Goal: Information Seeking & Learning: Understand process/instructions

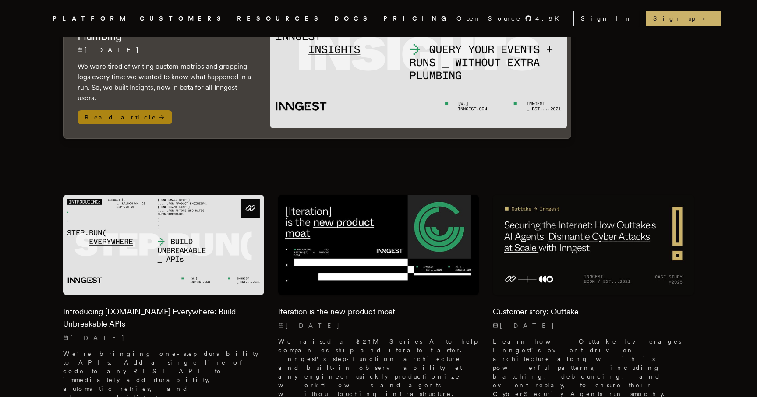
scroll to position [146, 0]
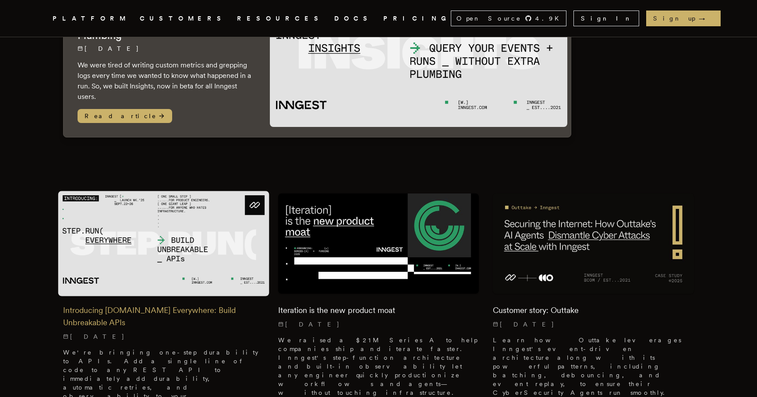
click at [190, 236] on img at bounding box center [163, 243] width 211 height 105
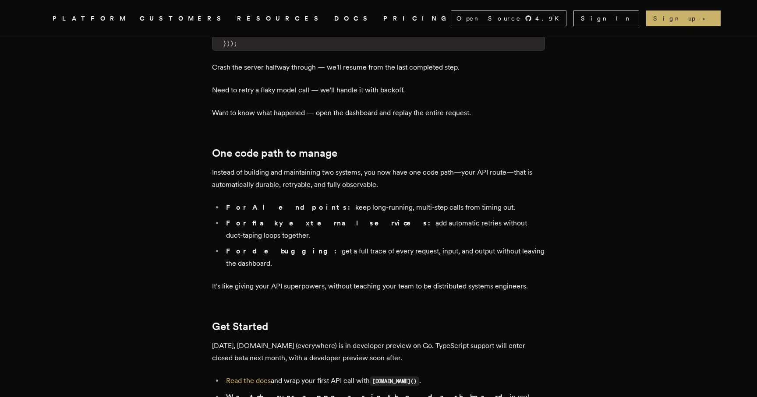
scroll to position [1326, 0]
click at [260, 376] on link "Read the docs" at bounding box center [248, 380] width 45 height 8
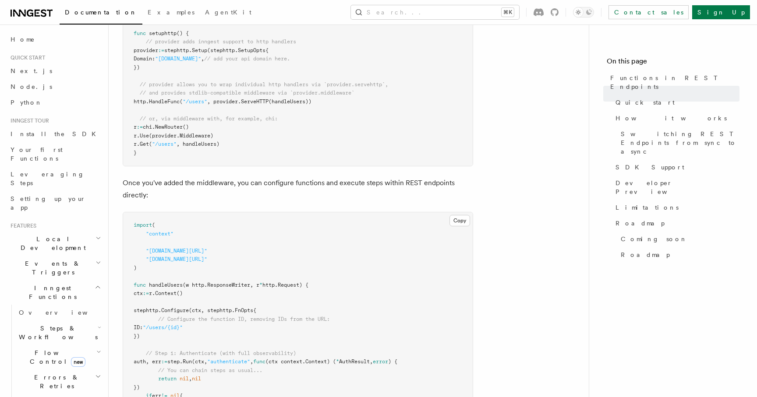
scroll to position [444, 0]
click at [391, 145] on pre "import ( "context" "github.com/inngest/inngestgo/step" "github.com/inngest/inng…" at bounding box center [297, 63] width 349 height 205
click at [450, 10] on button "Search... ⌘K" at bounding box center [435, 12] width 168 height 14
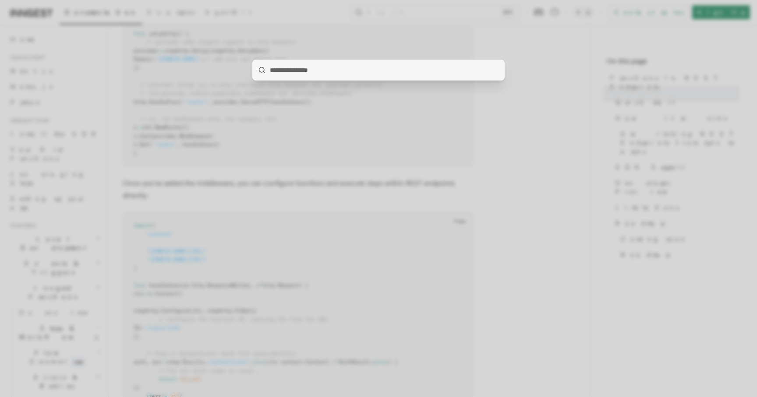
click at [404, 38] on div at bounding box center [378, 198] width 757 height 397
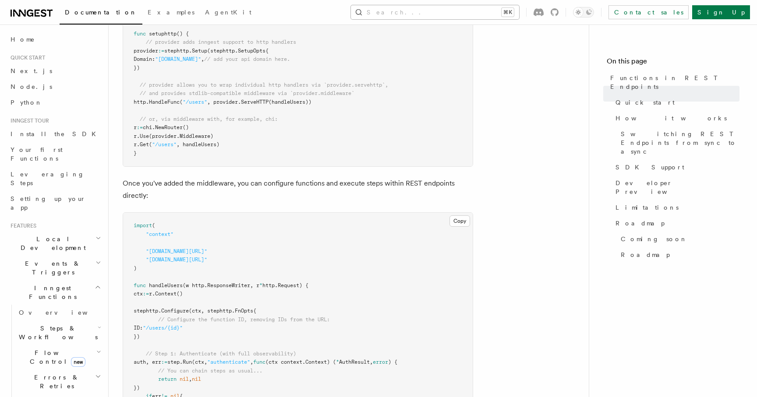
click at [470, 13] on button "Search... ⌘K" at bounding box center [435, 12] width 168 height 14
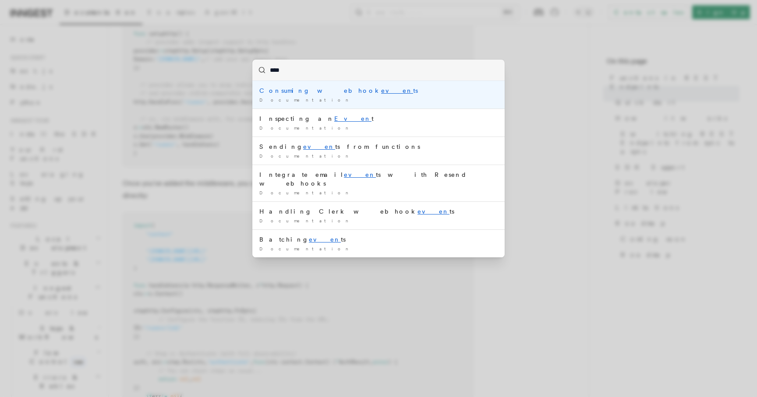
type input "*****"
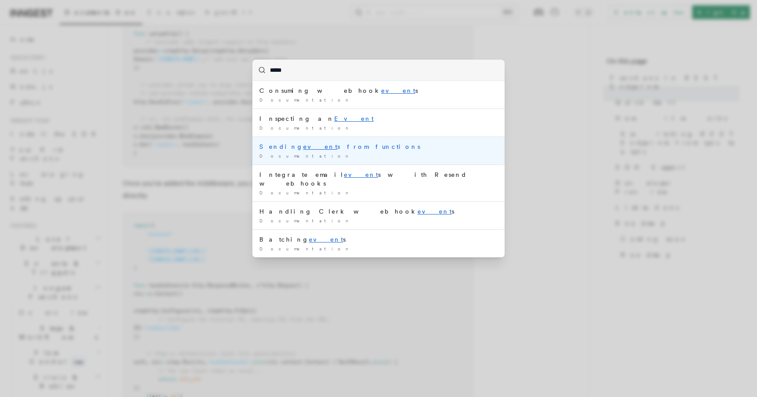
click at [332, 155] on div "Documentation /" at bounding box center [378, 156] width 238 height 7
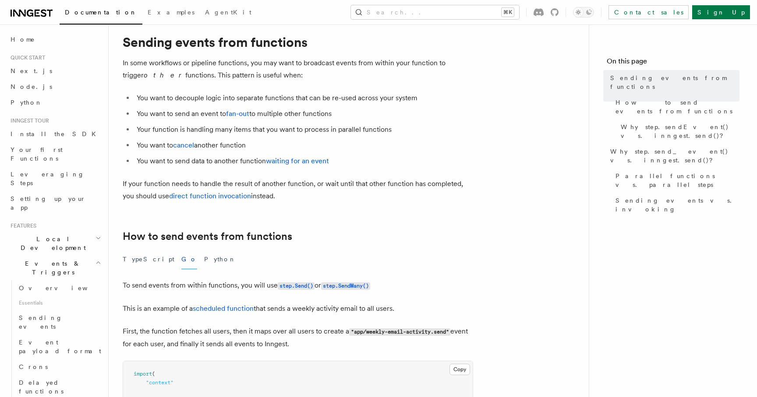
scroll to position [27, 0]
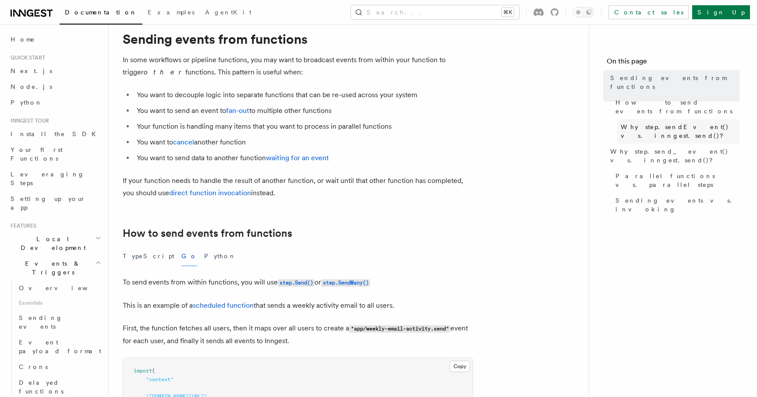
click at [686, 123] on span "Why step.sendEvent() vs. inngest.send()?" at bounding box center [680, 132] width 119 height 18
click at [625, 123] on span "Why step.sendEvent() vs. inngest.send()?" at bounding box center [680, 132] width 119 height 18
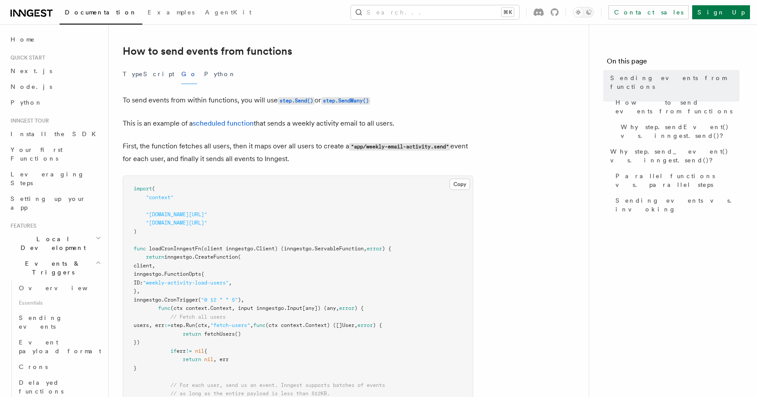
scroll to position [208, 0]
click at [141, 76] on button "TypeScript" at bounding box center [149, 75] width 52 height 20
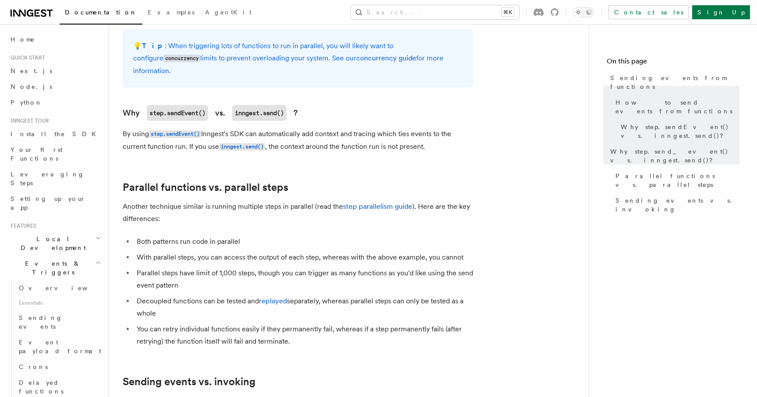
scroll to position [942, 0]
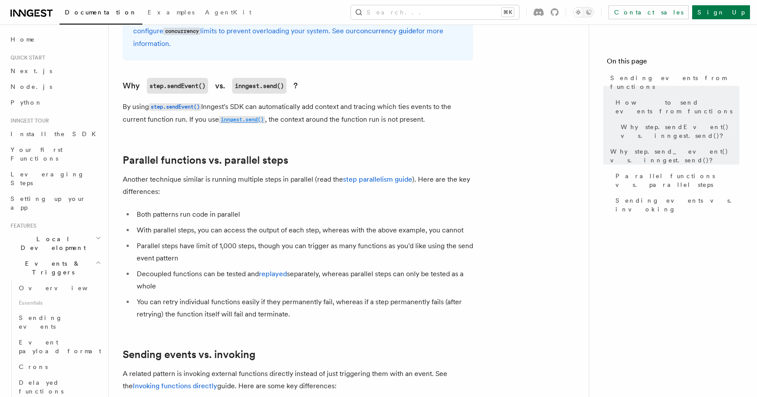
click at [250, 116] on code "inngest.send()" at bounding box center [242, 119] width 46 height 7
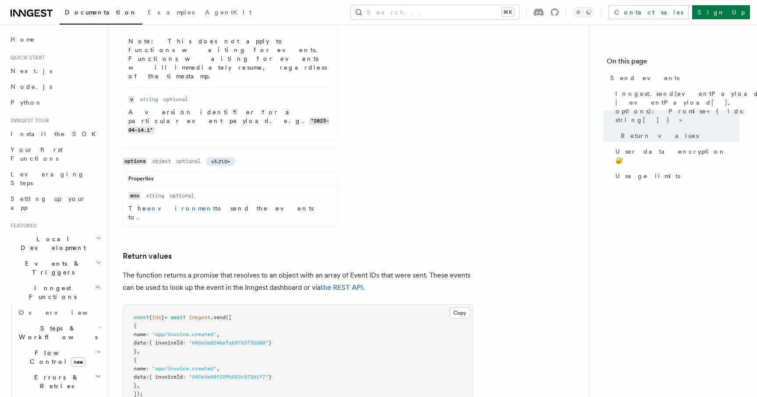
scroll to position [813, 0]
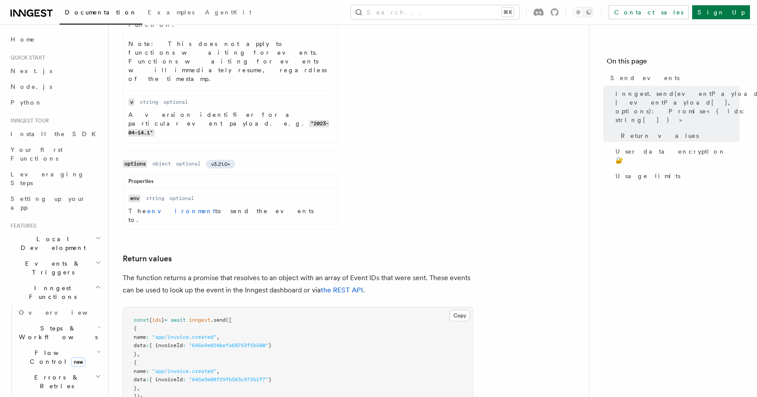
click at [338, 307] on pre "const { ids } = await inngest .send ([ { name : "app/invoice.created" , data : …" at bounding box center [297, 384] width 349 height 154
